Goal: Navigation & Orientation: Go to known website

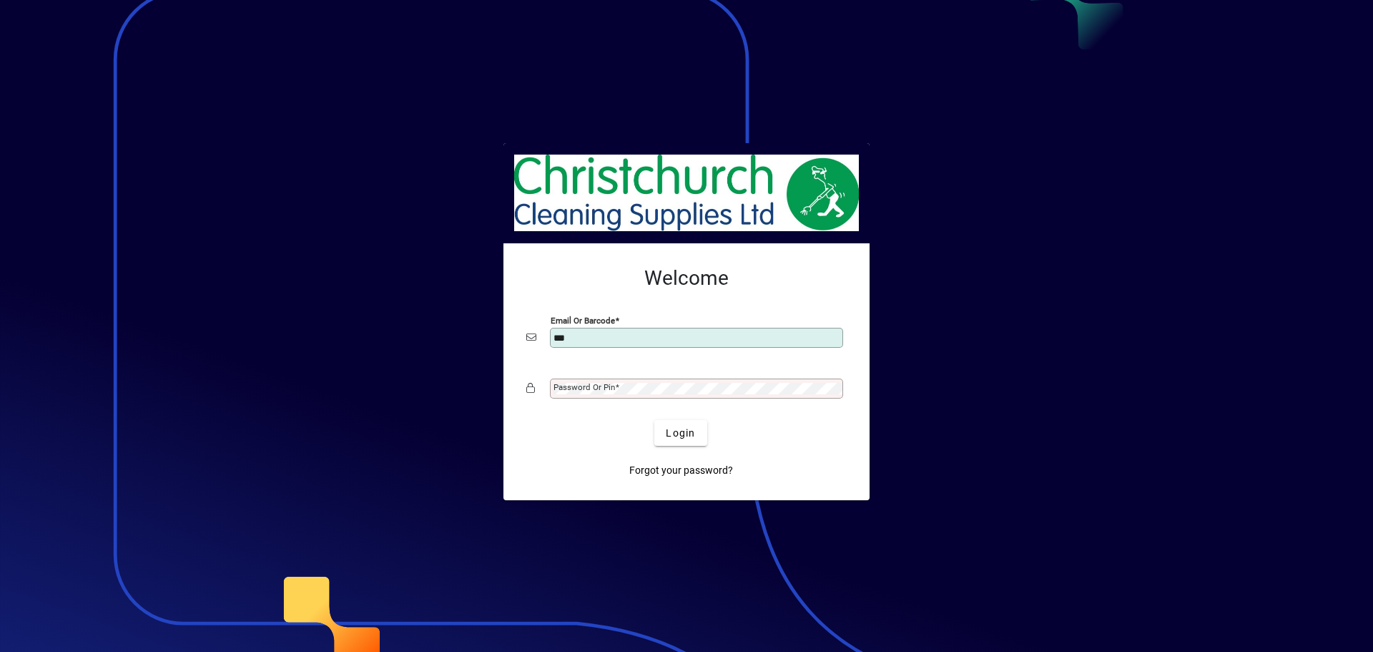
type input "**********"
click at [628, 399] on div "Password or Pin" at bounding box center [686, 388] width 320 height 27
click at [654, 420] on button "Login" at bounding box center [680, 433] width 52 height 26
